Goal: Task Accomplishment & Management: Manage account settings

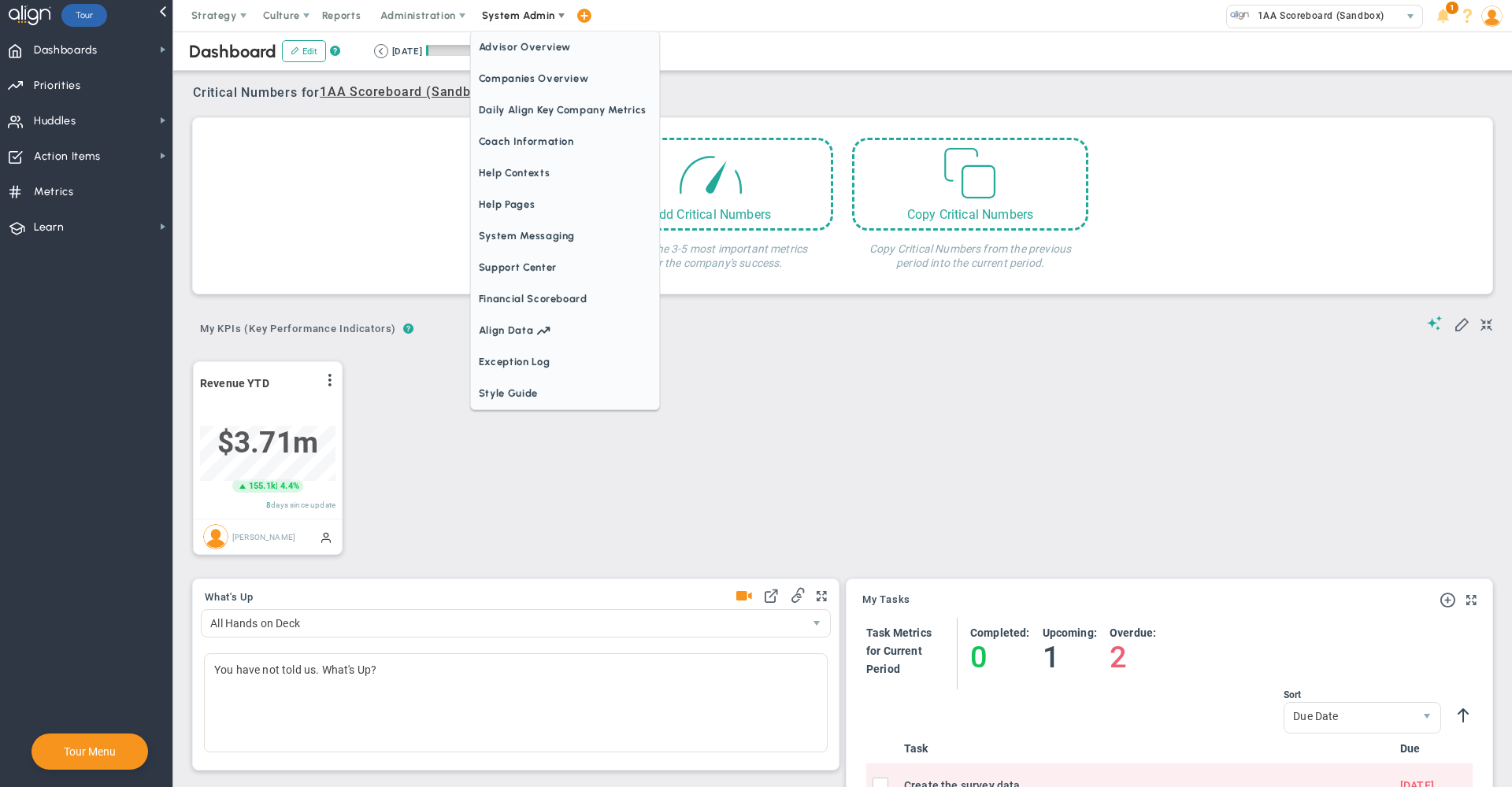
scroll to position [55, 136]
click at [510, 75] on span "Companies Overview" at bounding box center [566, 79] width 188 height 32
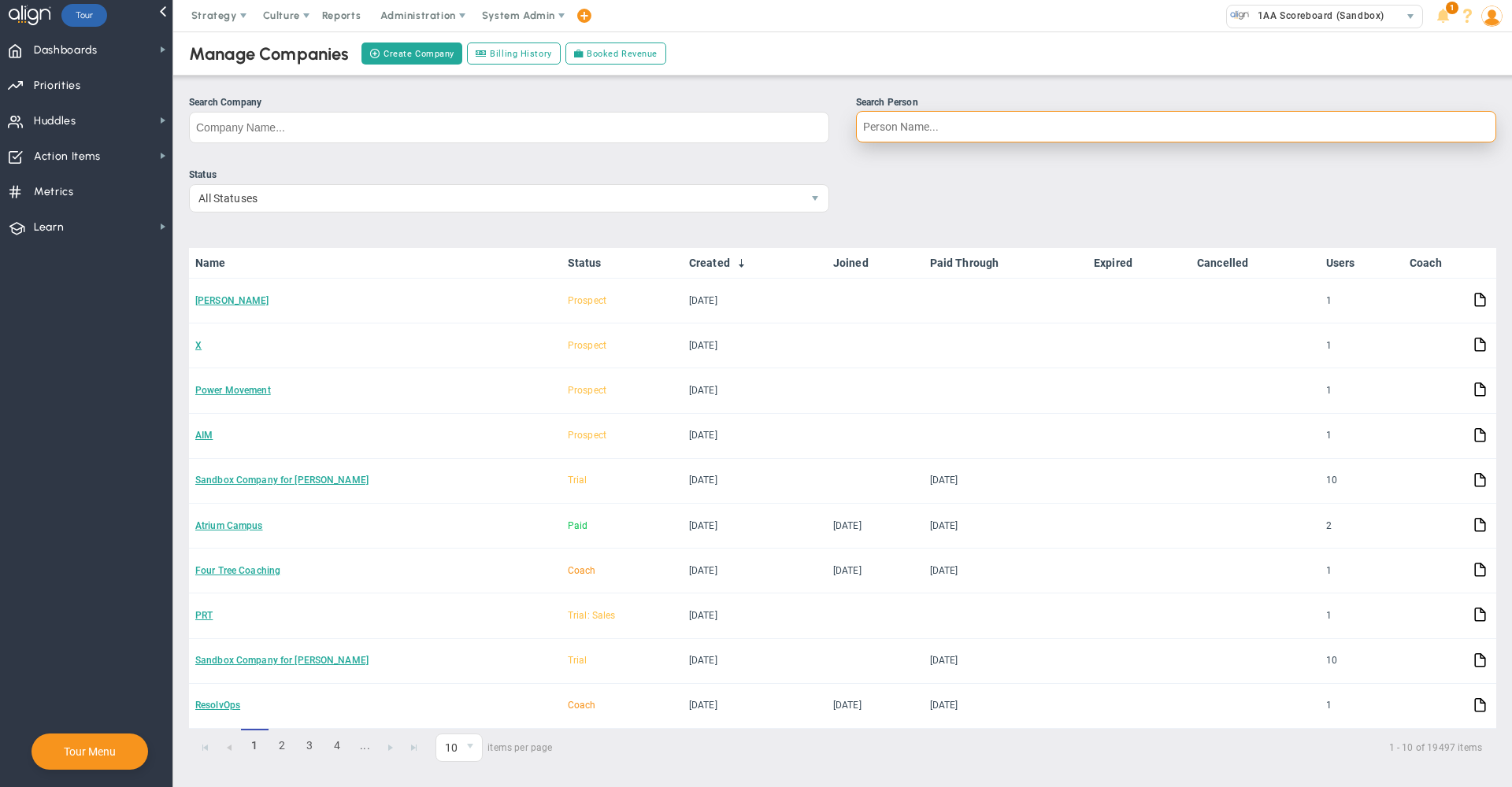
click at [910, 130] on input "Search Person" at bounding box center [1176, 127] width 641 height 32
type input "[PERSON_NAME] sw"
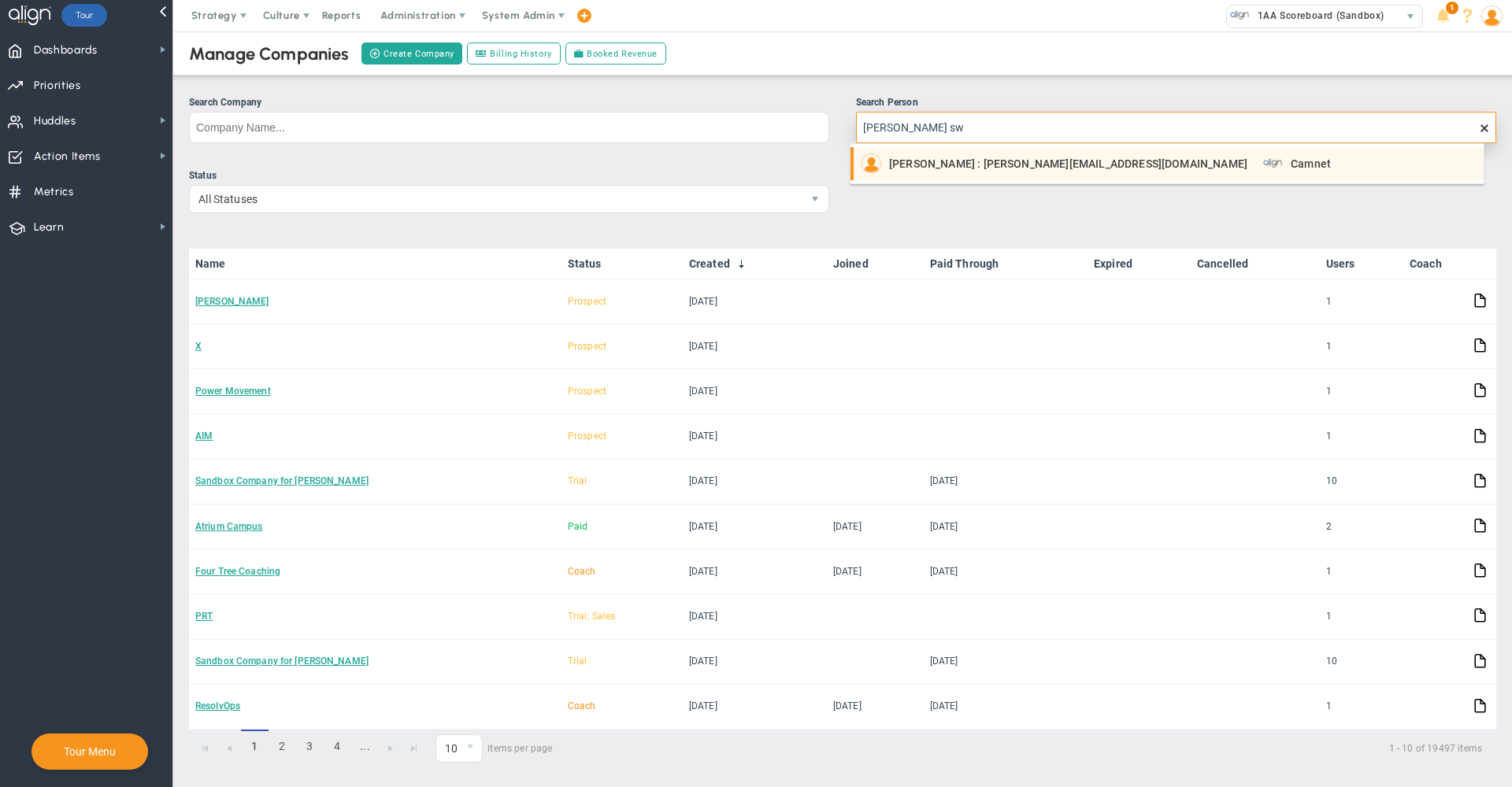
click at [908, 161] on span "[PERSON_NAME] : [PERSON_NAME][EMAIL_ADDRESS][DOMAIN_NAME]" at bounding box center [1069, 164] width 358 height 11
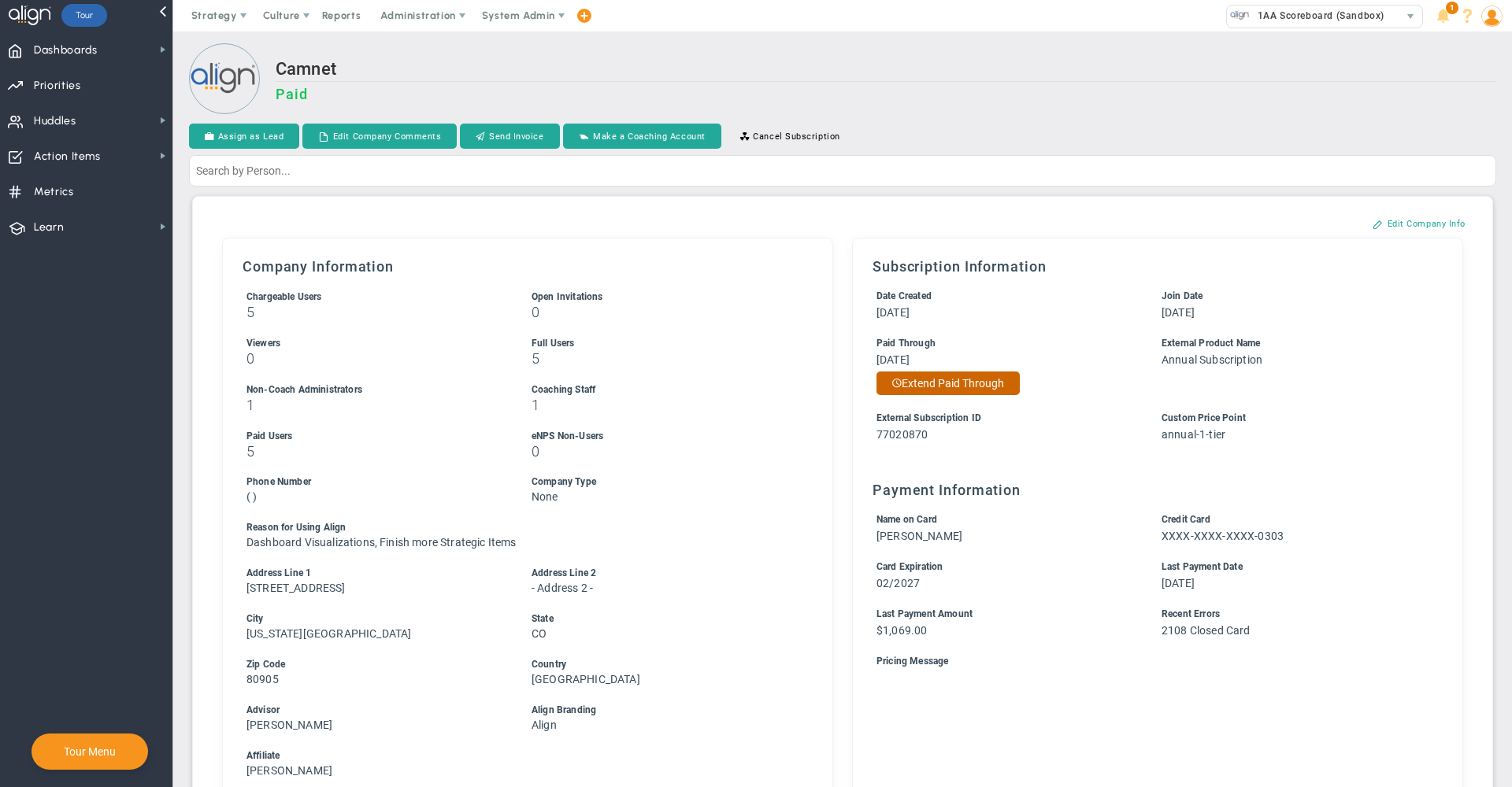
click at [969, 393] on button "Extend Paid Through" at bounding box center [948, 384] width 143 height 24
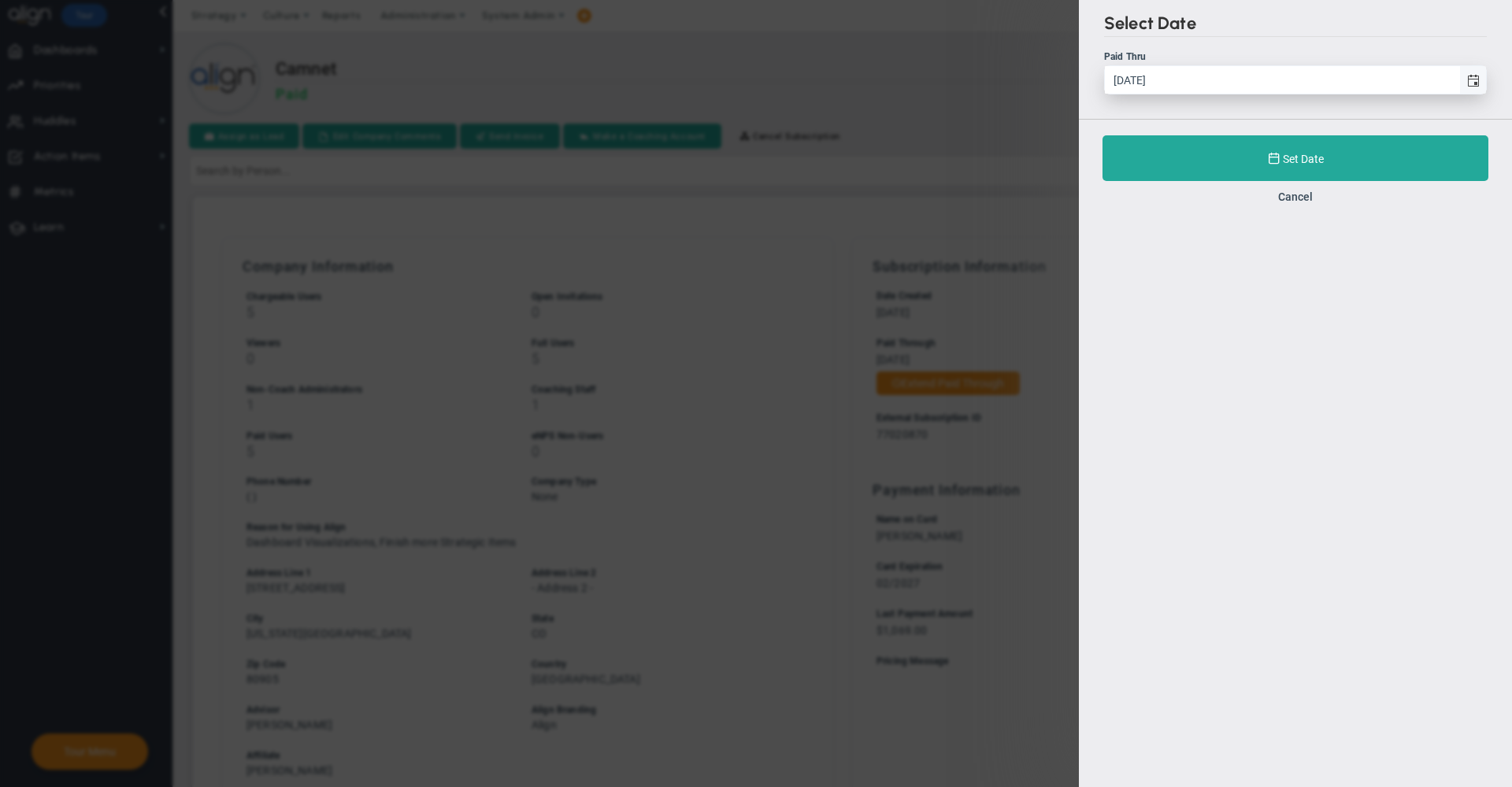
click at [1474, 81] on span "select" at bounding box center [1474, 81] width 13 height 13
click at [1460, 81] on input "[DATE]" at bounding box center [1282, 80] width 355 height 27
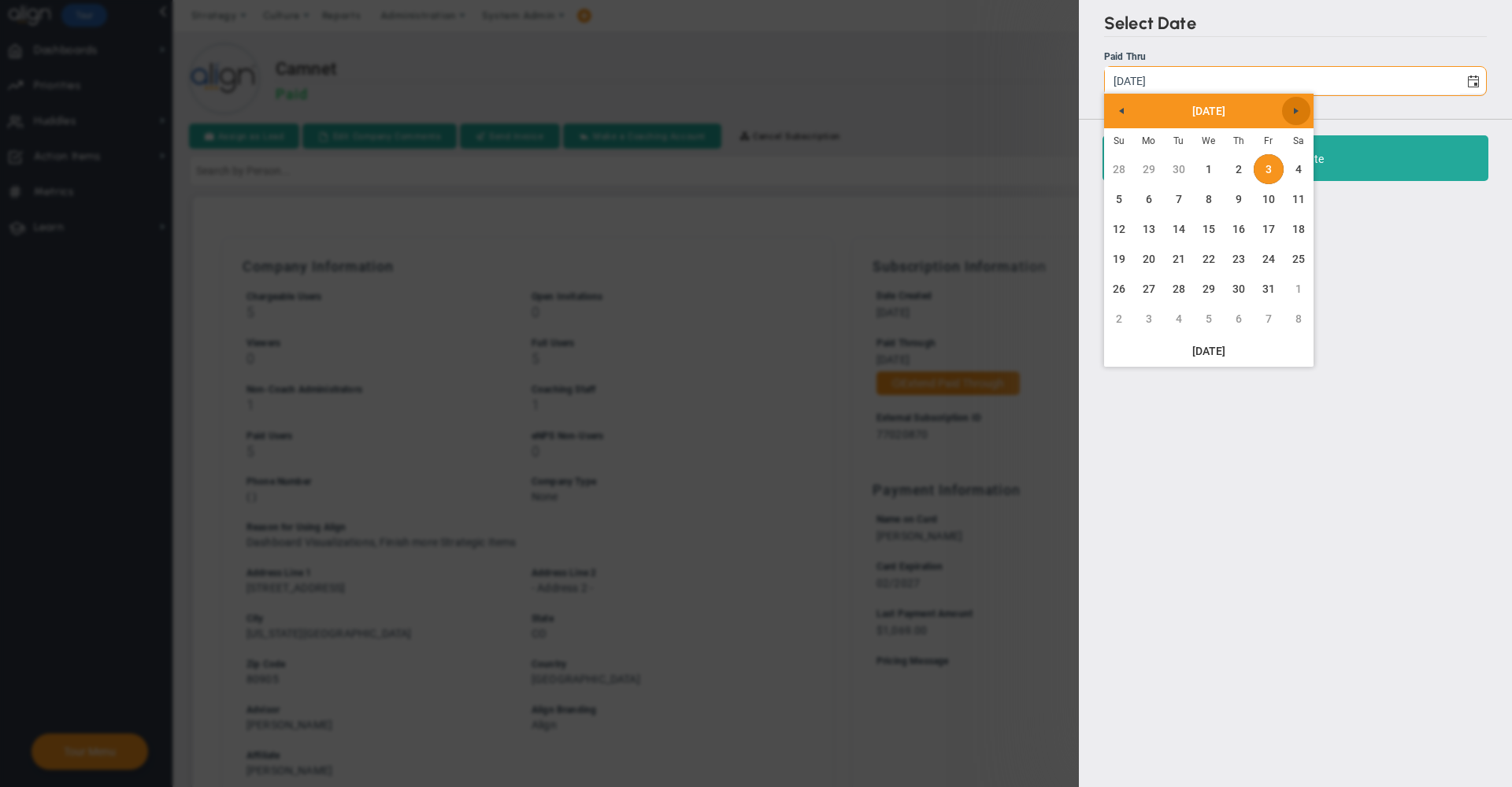
click at [1298, 103] on link "Next" at bounding box center [1296, 110] width 28 height 28
click at [1116, 109] on span "Previous" at bounding box center [1122, 111] width 13 height 13
click at [1240, 287] on link "30" at bounding box center [1239, 289] width 30 height 30
type input "[DATE]"
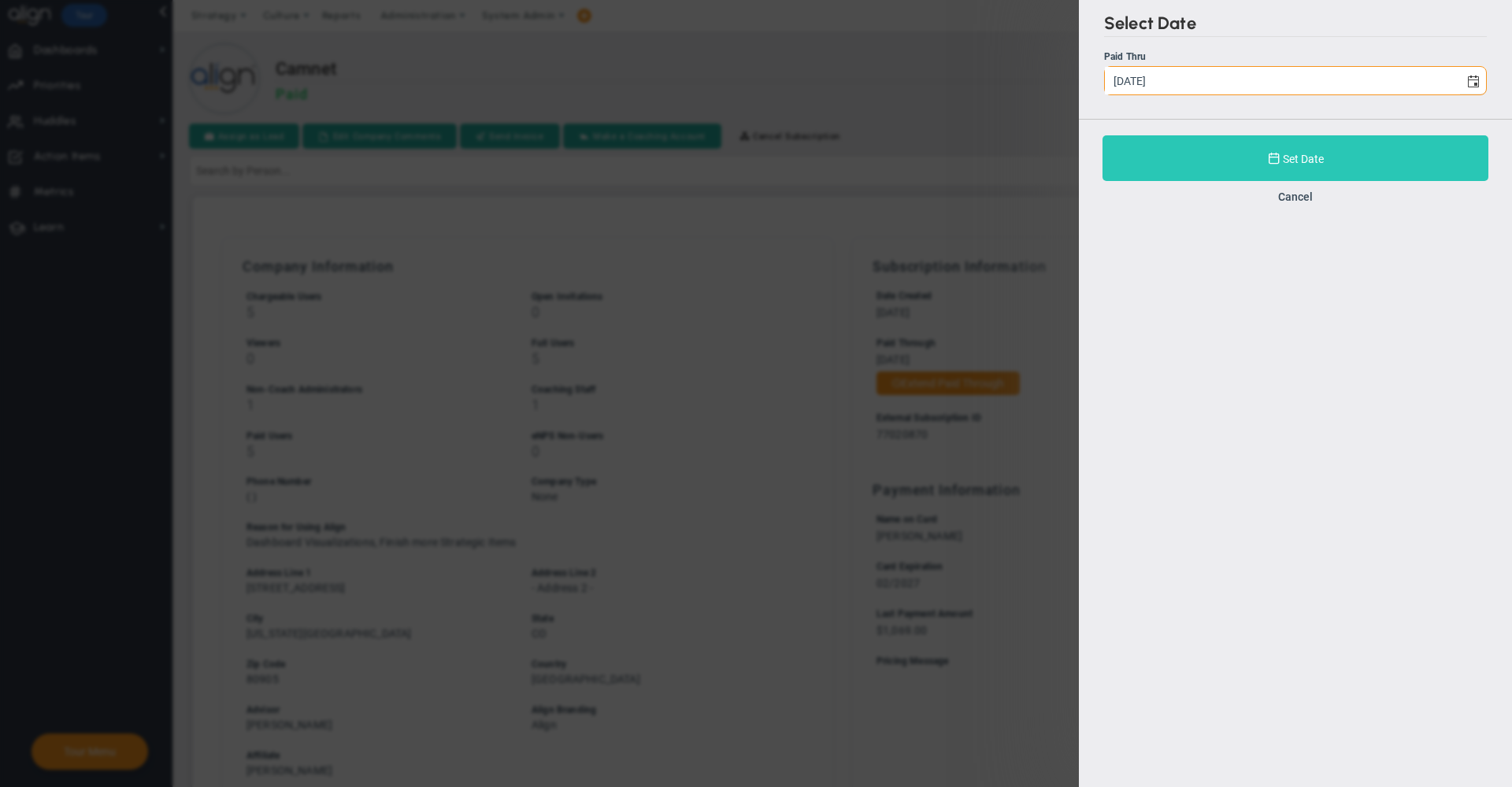
click at [1235, 139] on button "Set Date" at bounding box center [1296, 158] width 386 height 45
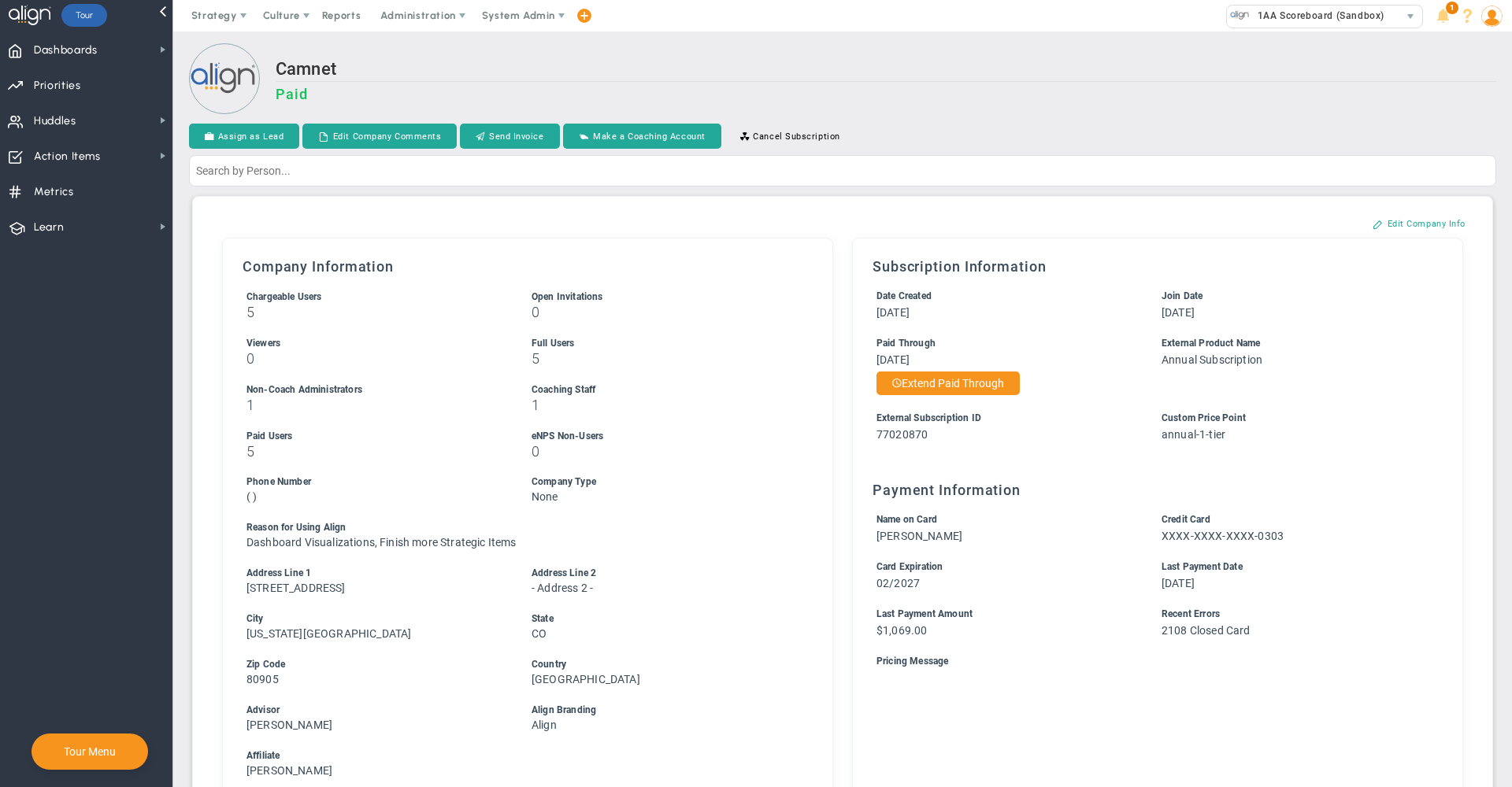
click at [1084, 112] on div "Camnet Paid" at bounding box center [886, 88] width 1221 height 58
click at [996, 88] on h3 "Paid" at bounding box center [886, 94] width 1221 height 16
click at [496, 84] on div "Camnet Paid" at bounding box center [886, 88] width 1221 height 58
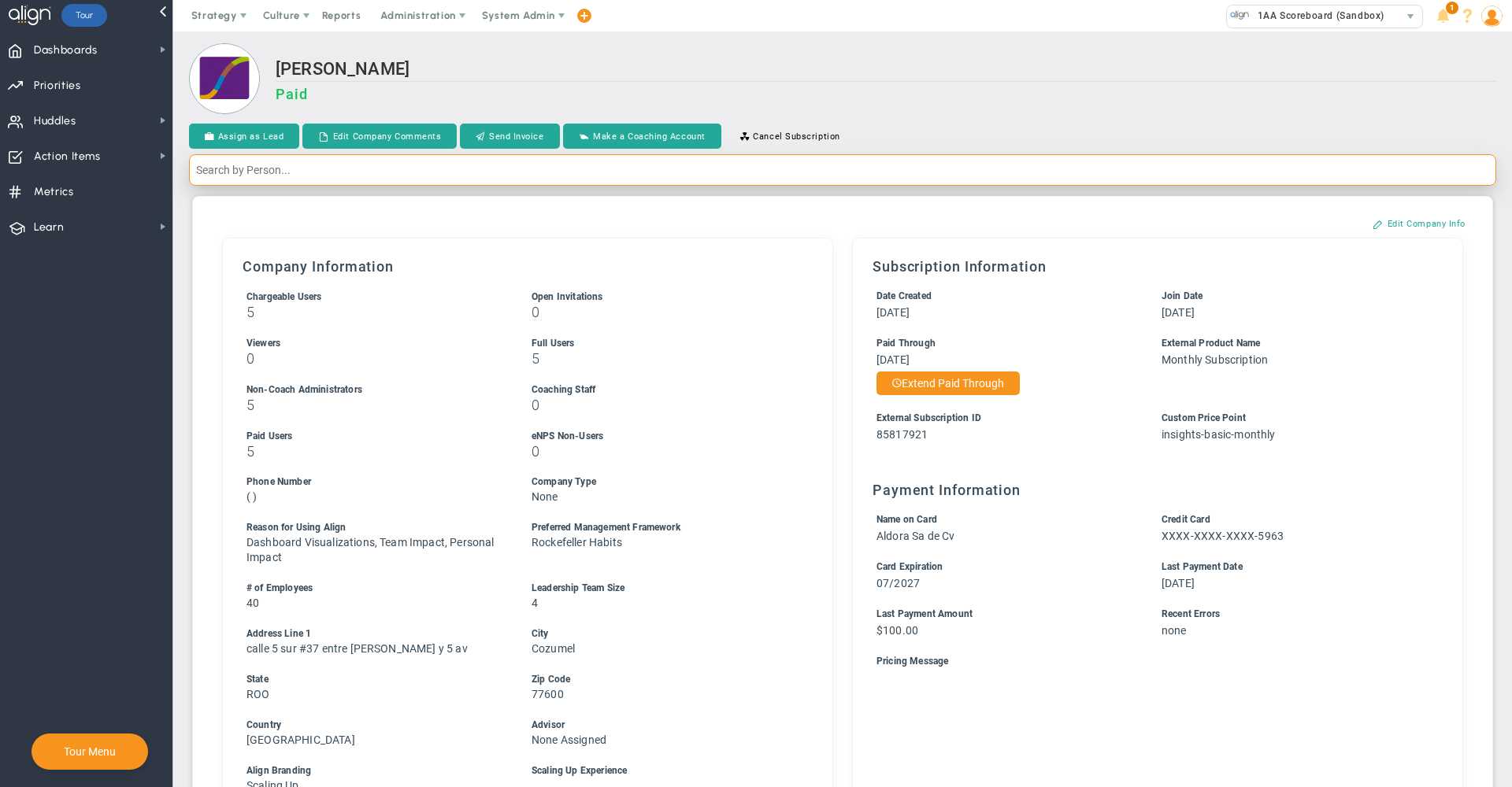
click at [550, 174] on input "text" at bounding box center [842, 170] width 1308 height 32
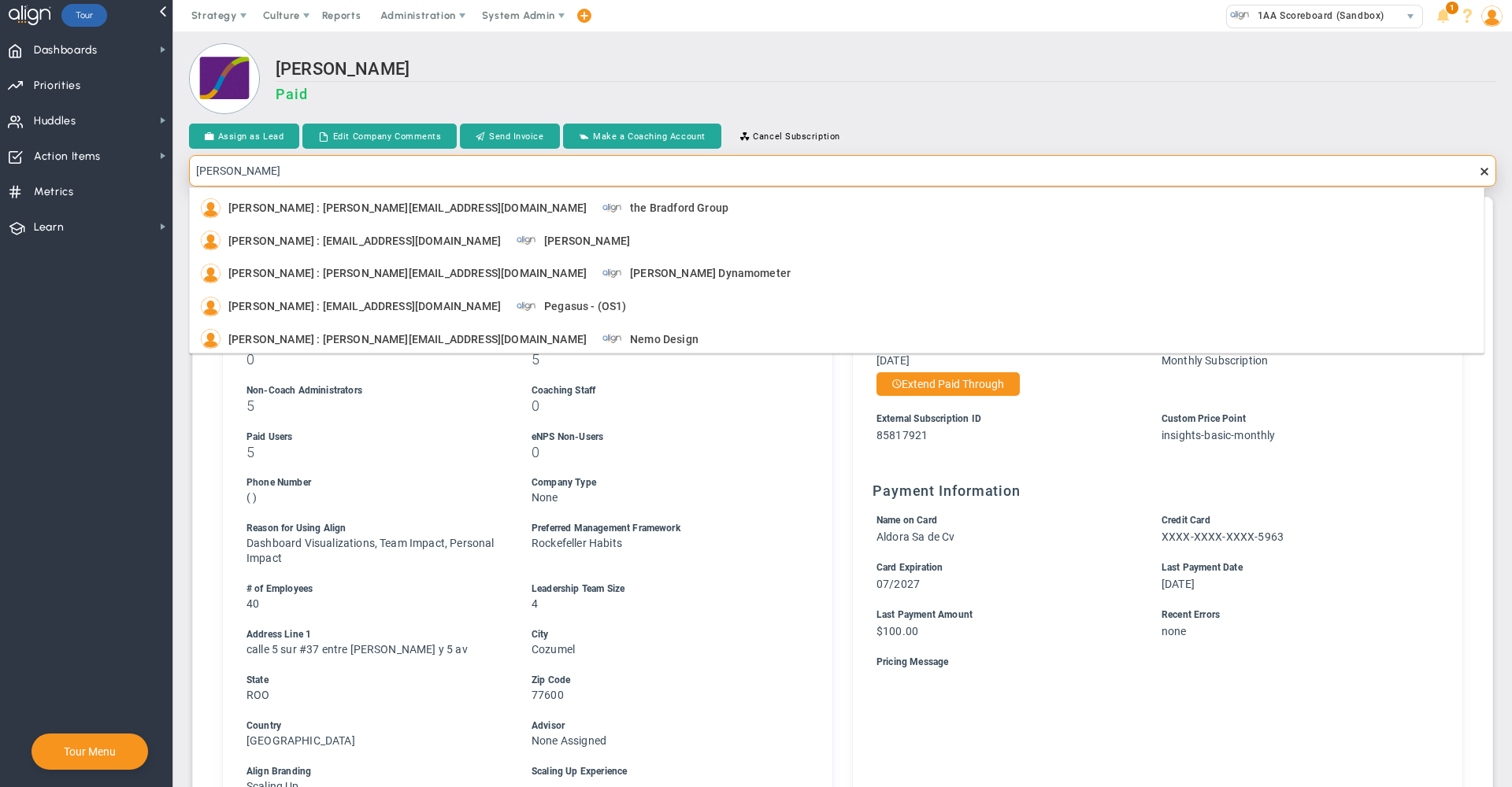
type input "[PERSON_NAME]"
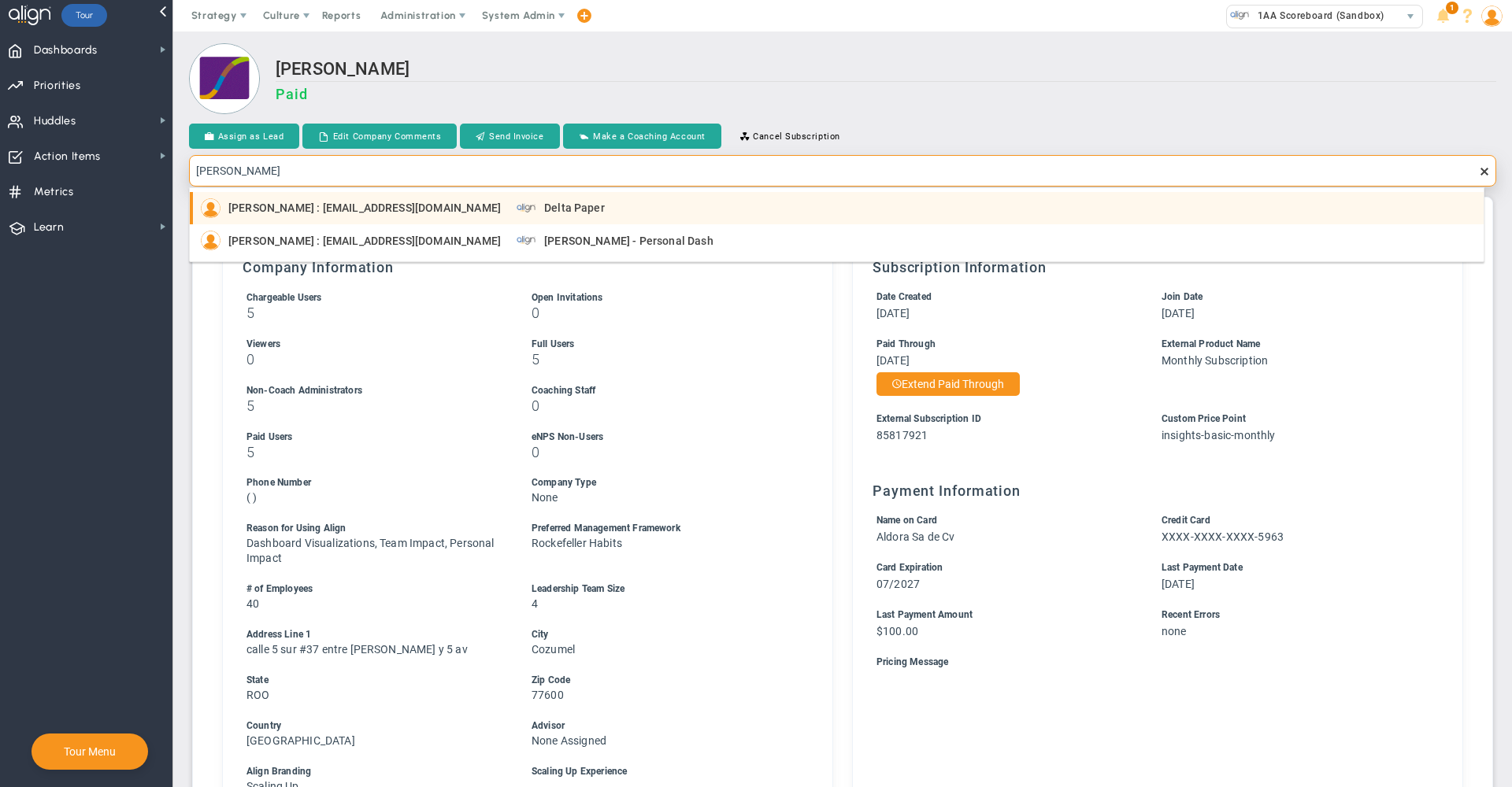
click at [575, 209] on div "Jeff Bregman : jbregman@deltapaper.com Delta Paper" at bounding box center [838, 208] width 1275 height 20
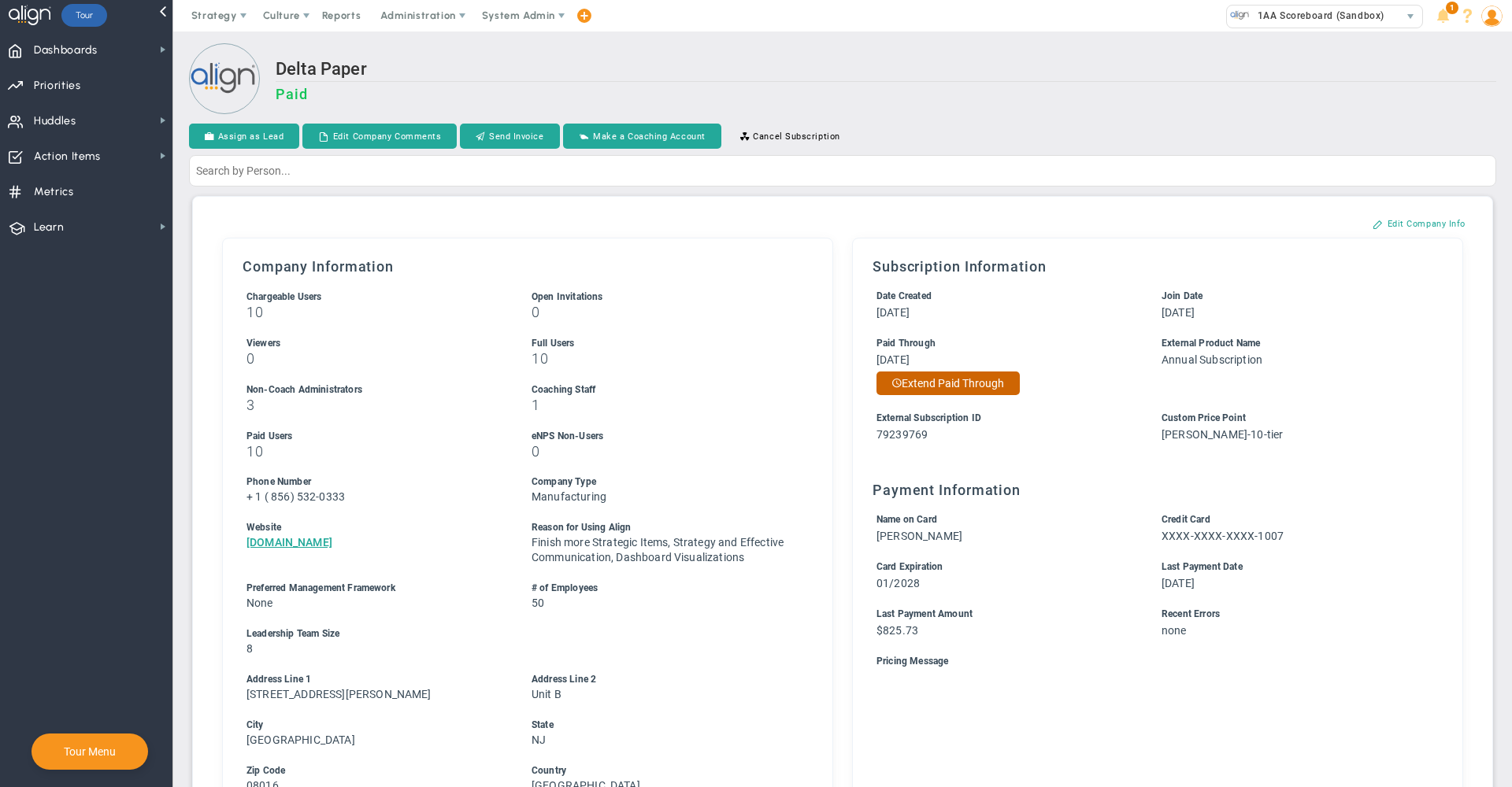
click at [983, 379] on button "Extend Paid Through" at bounding box center [948, 384] width 143 height 24
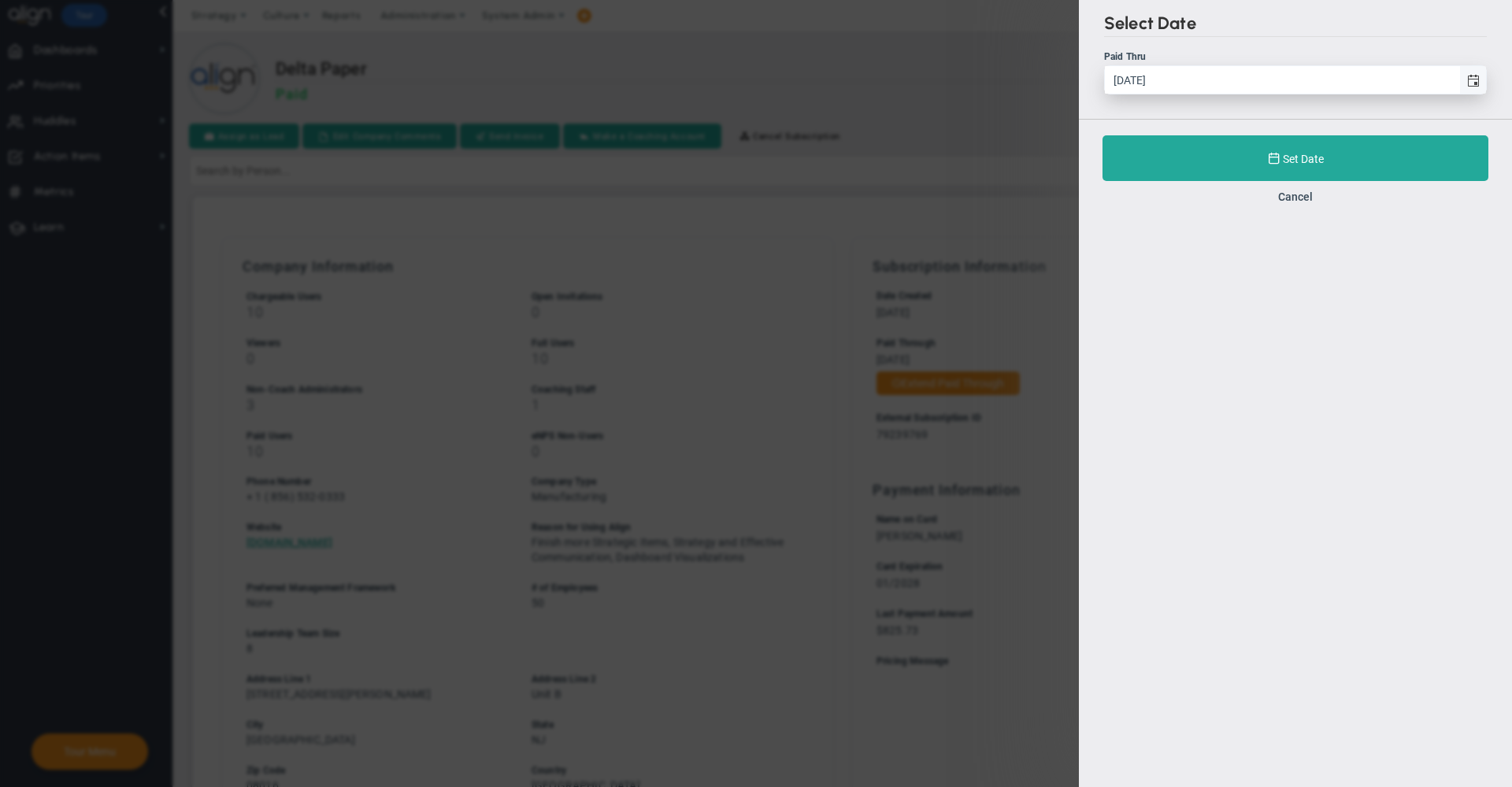
click at [1482, 80] on span "select" at bounding box center [1473, 80] width 27 height 27
click at [1460, 80] on input "10/6/2025" at bounding box center [1282, 80] width 355 height 27
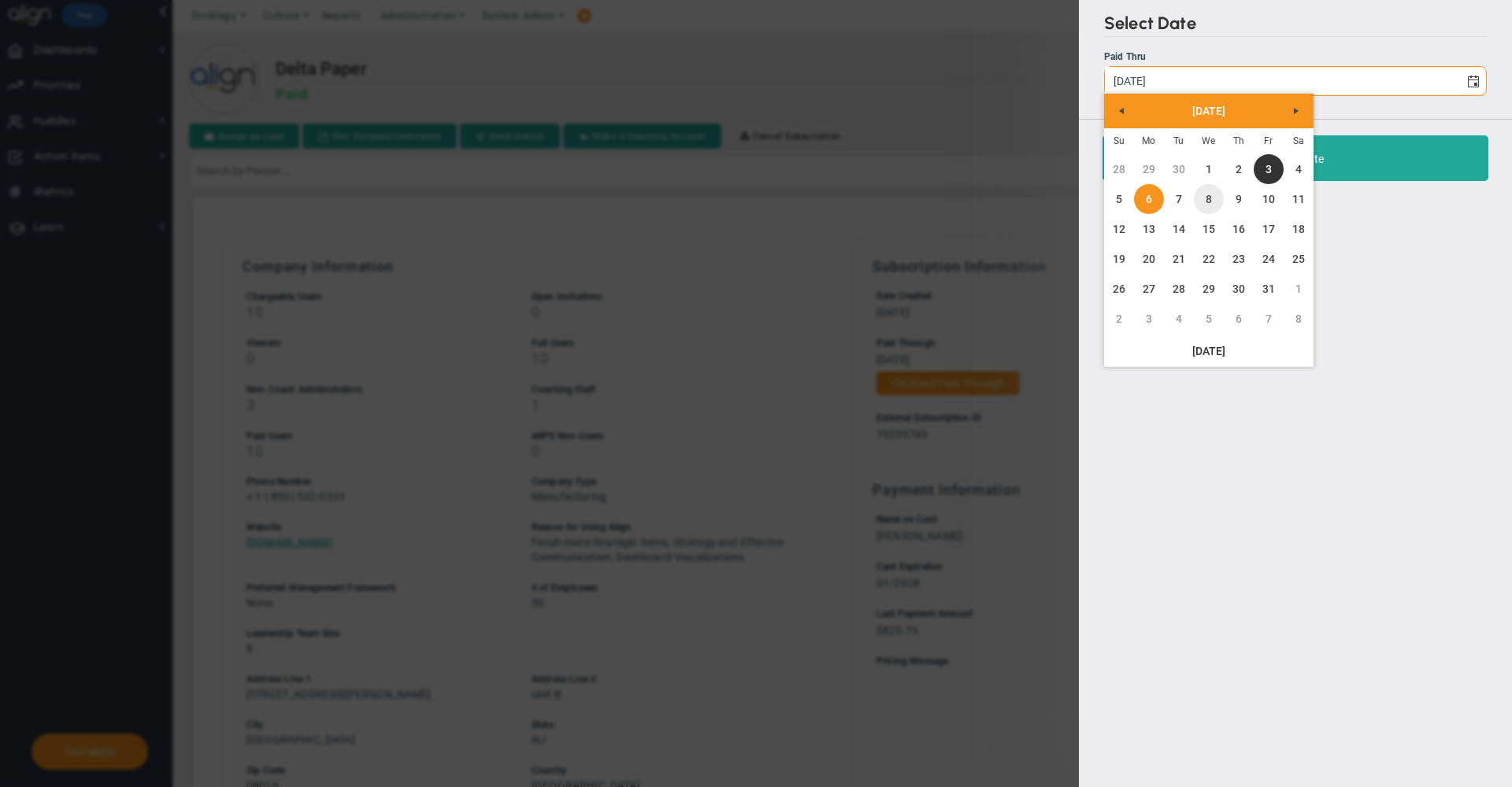
click at [1208, 212] on link "8" at bounding box center [1209, 199] width 30 height 30
type input "10/8/2025"
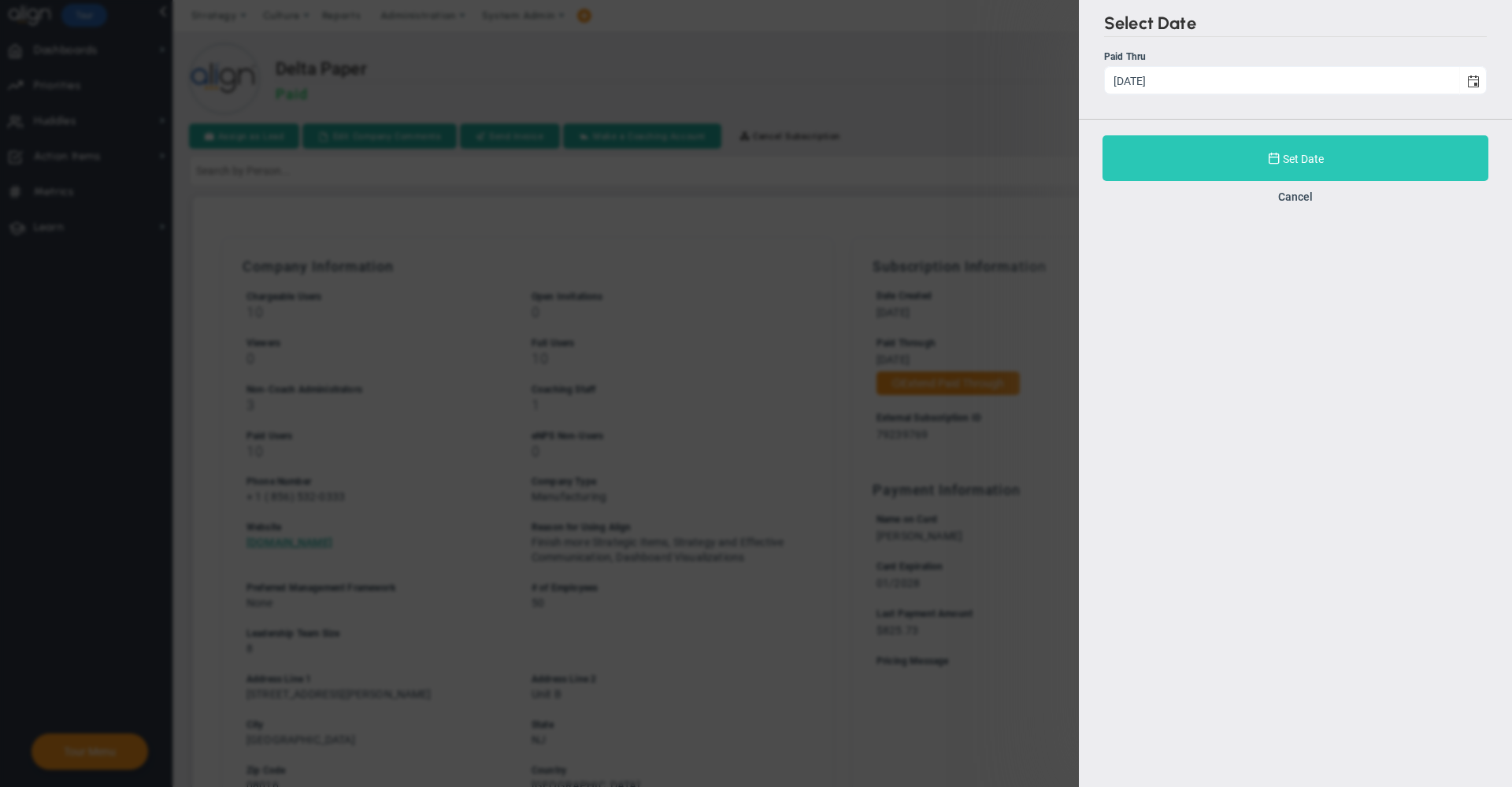
click at [1170, 160] on button "Set Date" at bounding box center [1296, 158] width 386 height 45
